Goal: Find specific page/section: Find specific page/section

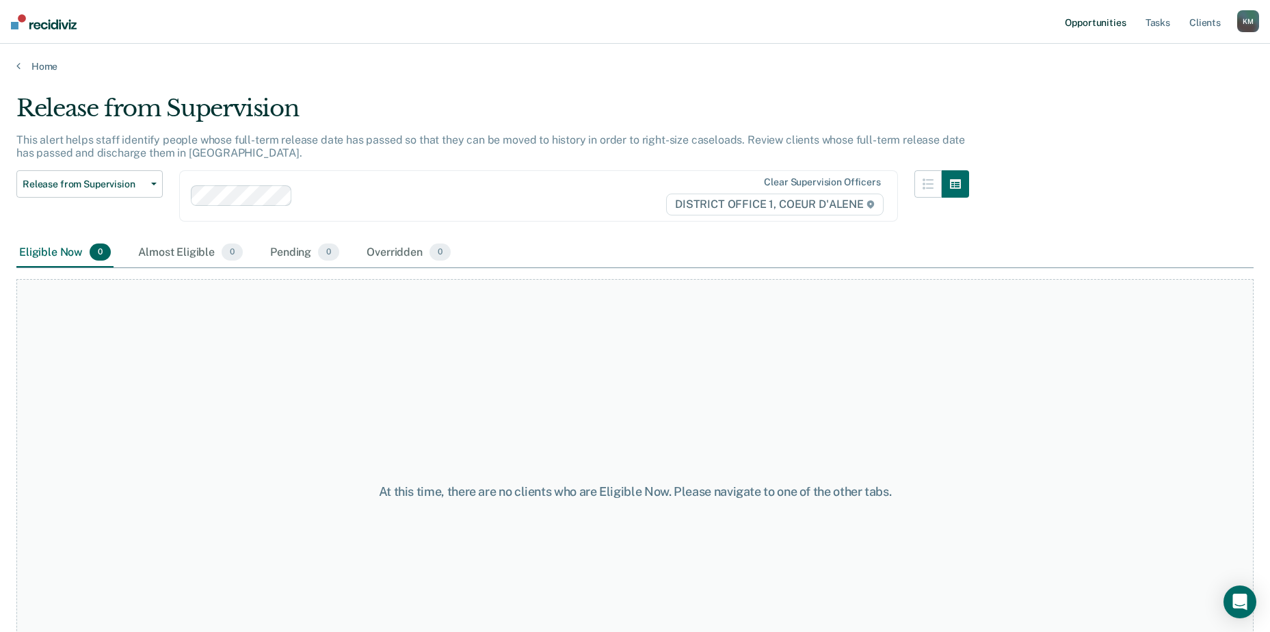
click at [1106, 19] on link "Opportunities" at bounding box center [1095, 22] width 66 height 44
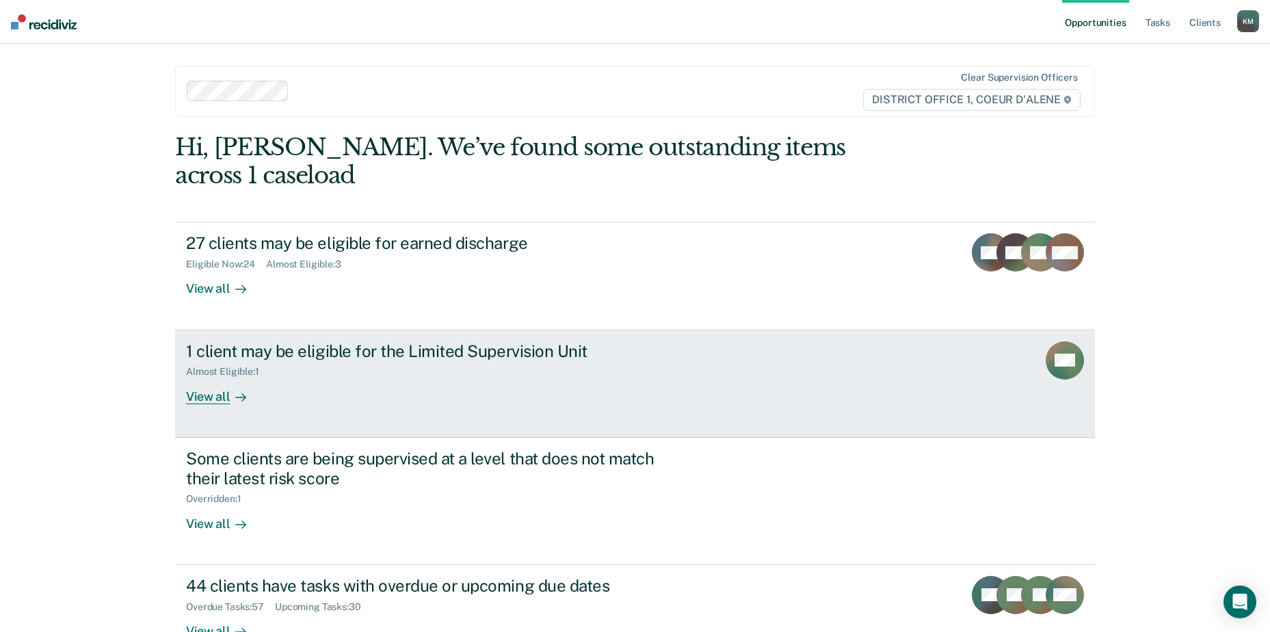
scroll to position [67, 0]
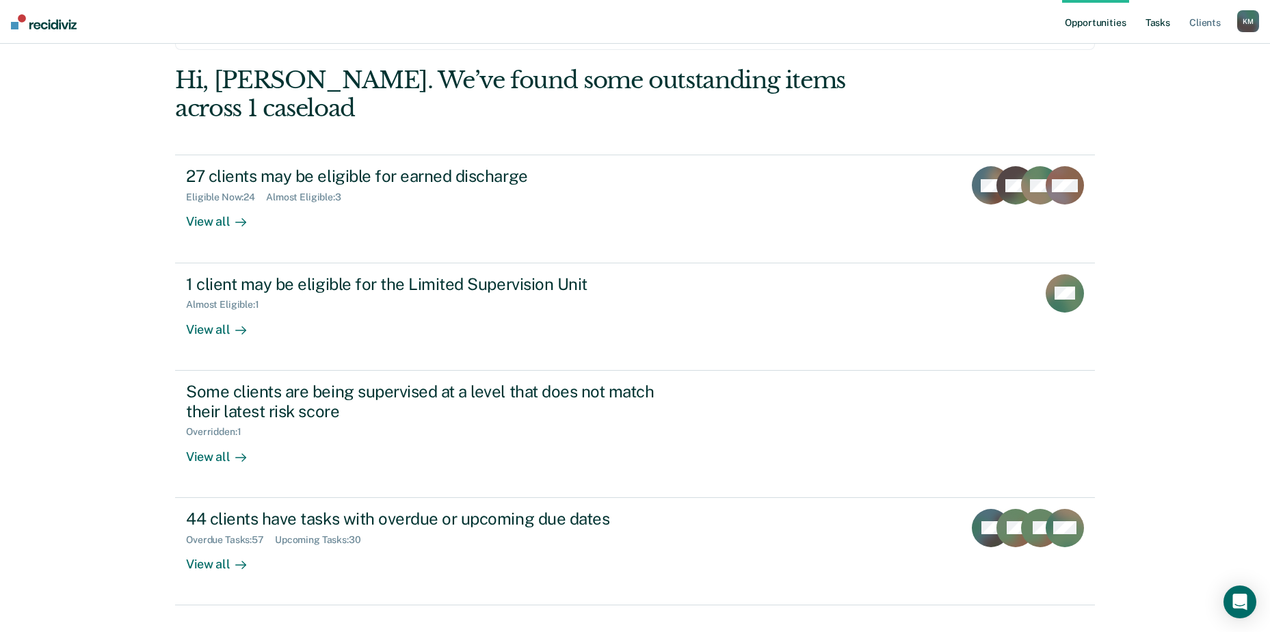
click at [1156, 26] on link "Tasks" at bounding box center [1158, 22] width 30 height 44
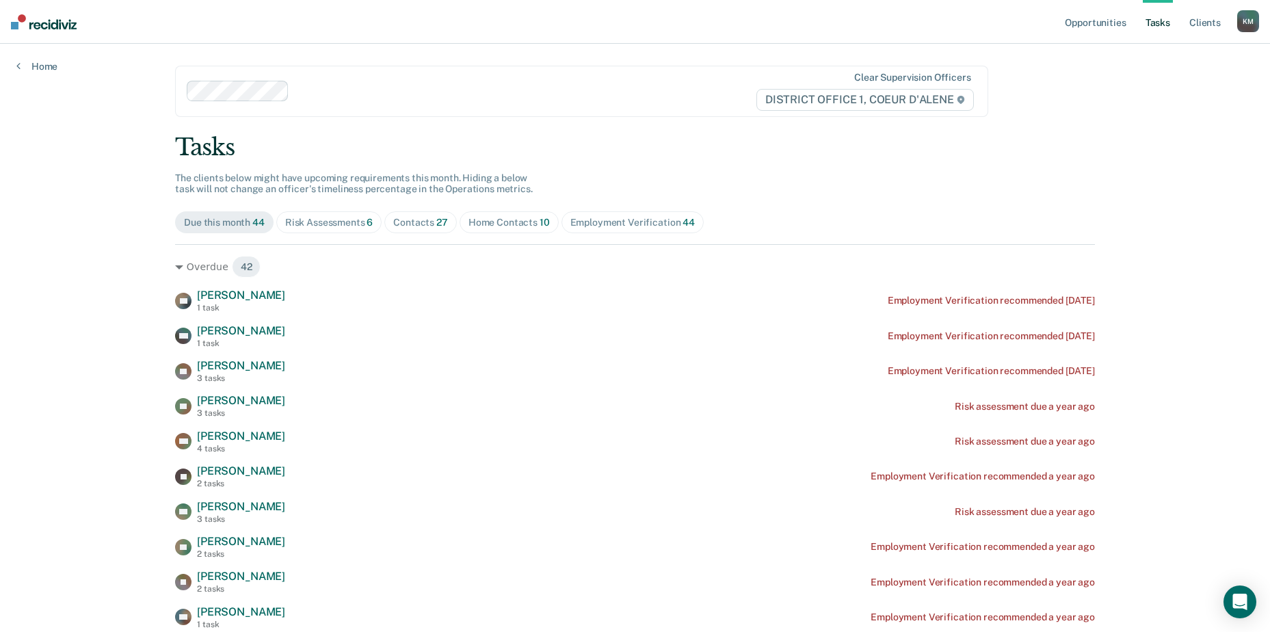
click at [486, 220] on div "Home Contacts 10" at bounding box center [509, 223] width 81 height 12
